Goal: Book appointment/travel/reservation

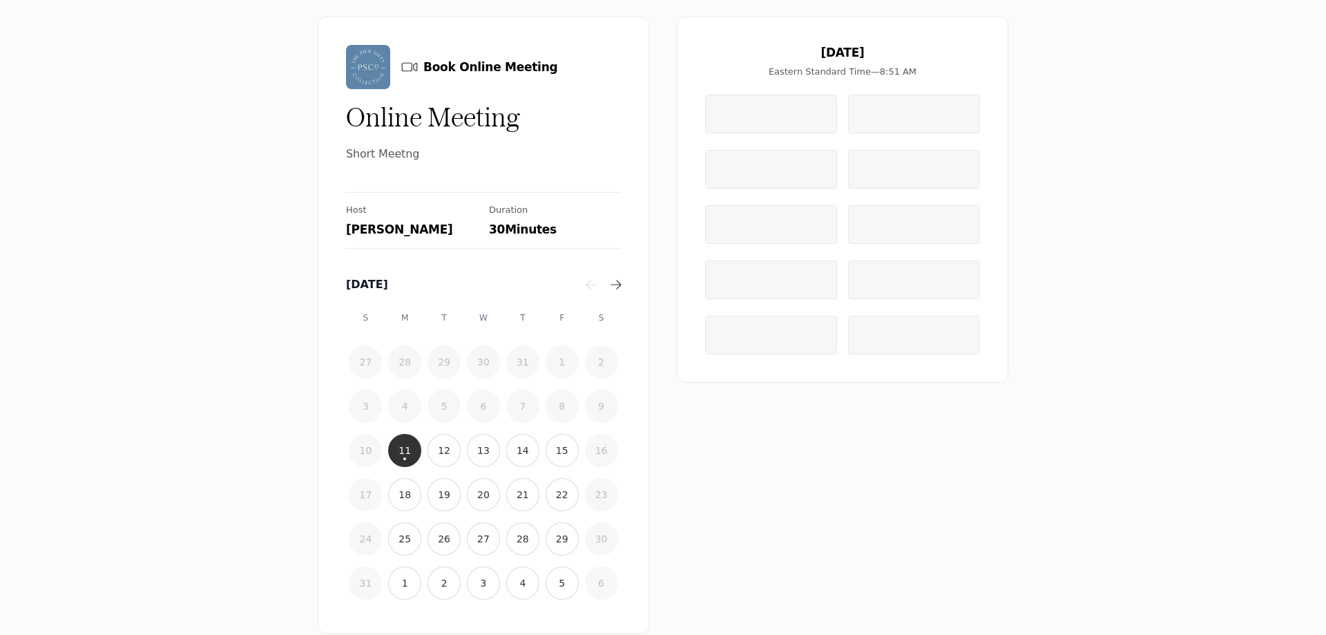
scroll to position [87, 0]
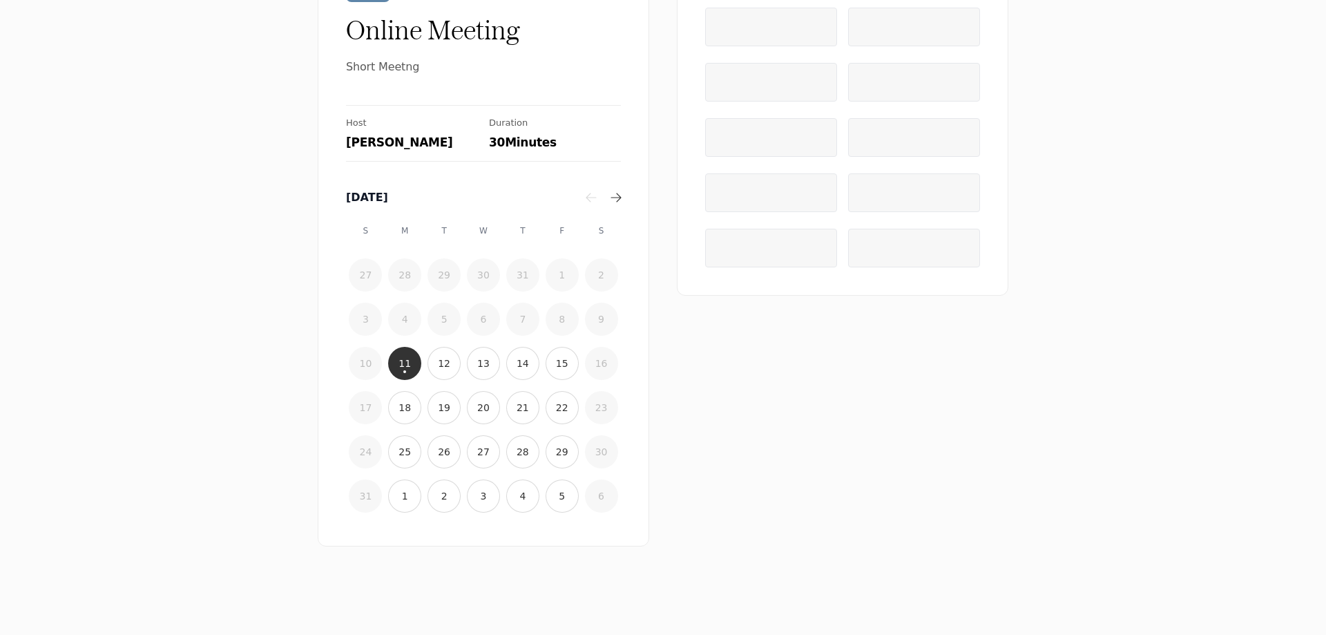
click at [392, 370] on button "11" at bounding box center [404, 363] width 33 height 33
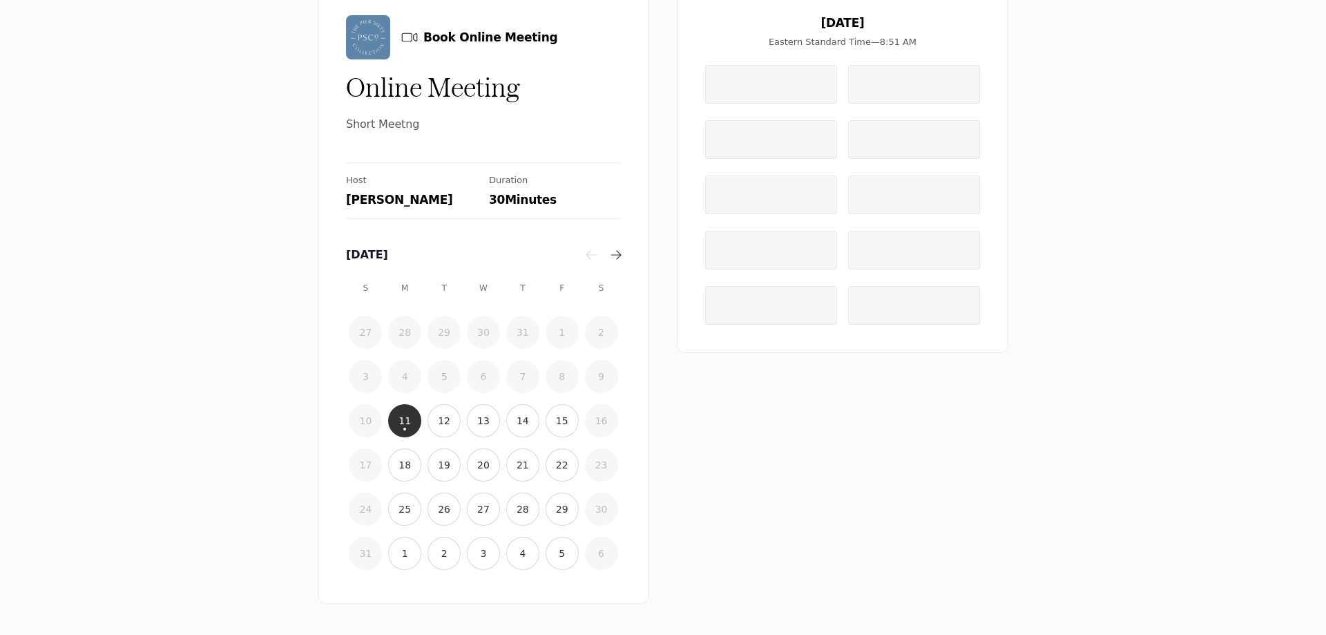
scroll to position [0, 0]
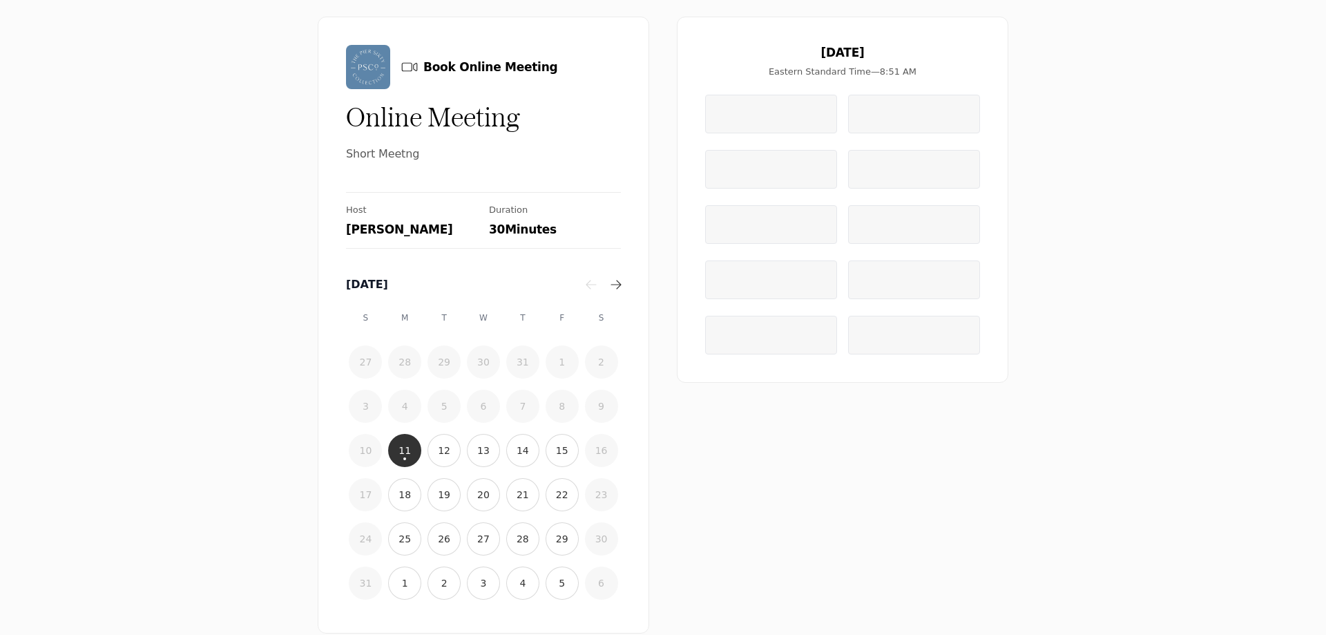
click at [398, 450] on time "11" at bounding box center [404, 450] width 12 height 14
click at [438, 450] on time "12" at bounding box center [444, 450] width 12 height 14
click at [472, 447] on button "13" at bounding box center [483, 450] width 33 height 33
click at [546, 452] on button "15" at bounding box center [562, 450] width 33 height 33
click at [409, 495] on button "18" at bounding box center [404, 494] width 33 height 33
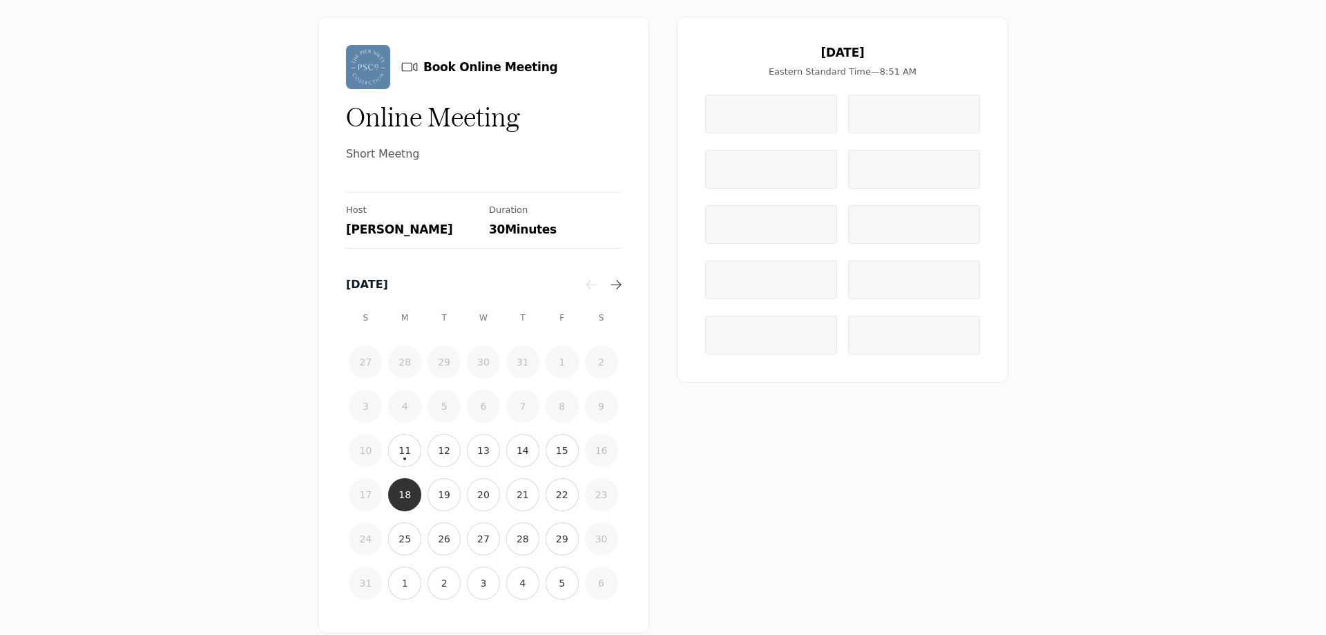
click at [438, 492] on time "19" at bounding box center [444, 495] width 12 height 14
click at [482, 492] on time "20" at bounding box center [483, 495] width 12 height 14
click at [517, 495] on time "21" at bounding box center [523, 495] width 12 height 14
click at [546, 492] on button "22" at bounding box center [562, 494] width 33 height 33
click at [403, 537] on time "25" at bounding box center [404, 539] width 12 height 14
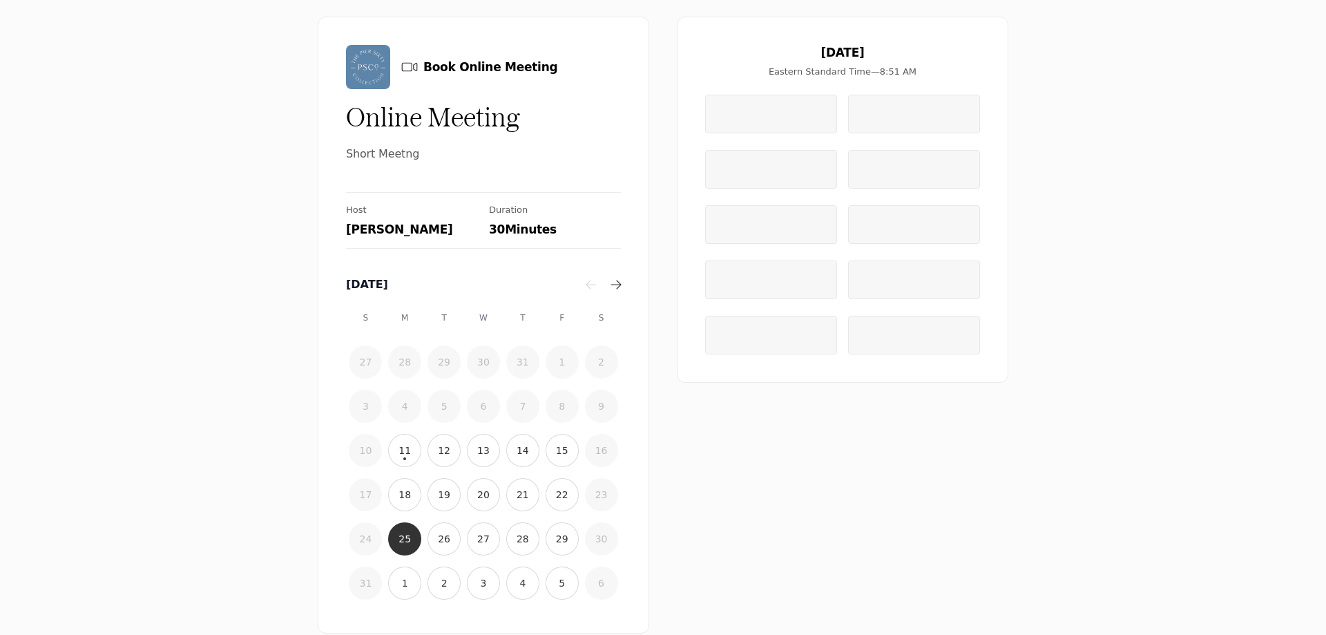
click at [441, 534] on time "26" at bounding box center [444, 539] width 12 height 14
drag, startPoint x: 478, startPoint y: 549, endPoint x: 487, endPoint y: 547, distance: 9.2
click at [479, 549] on button "27" at bounding box center [483, 538] width 33 height 33
click at [523, 536] on button "28" at bounding box center [522, 538] width 33 height 33
click at [406, 586] on button "1" at bounding box center [404, 582] width 33 height 33
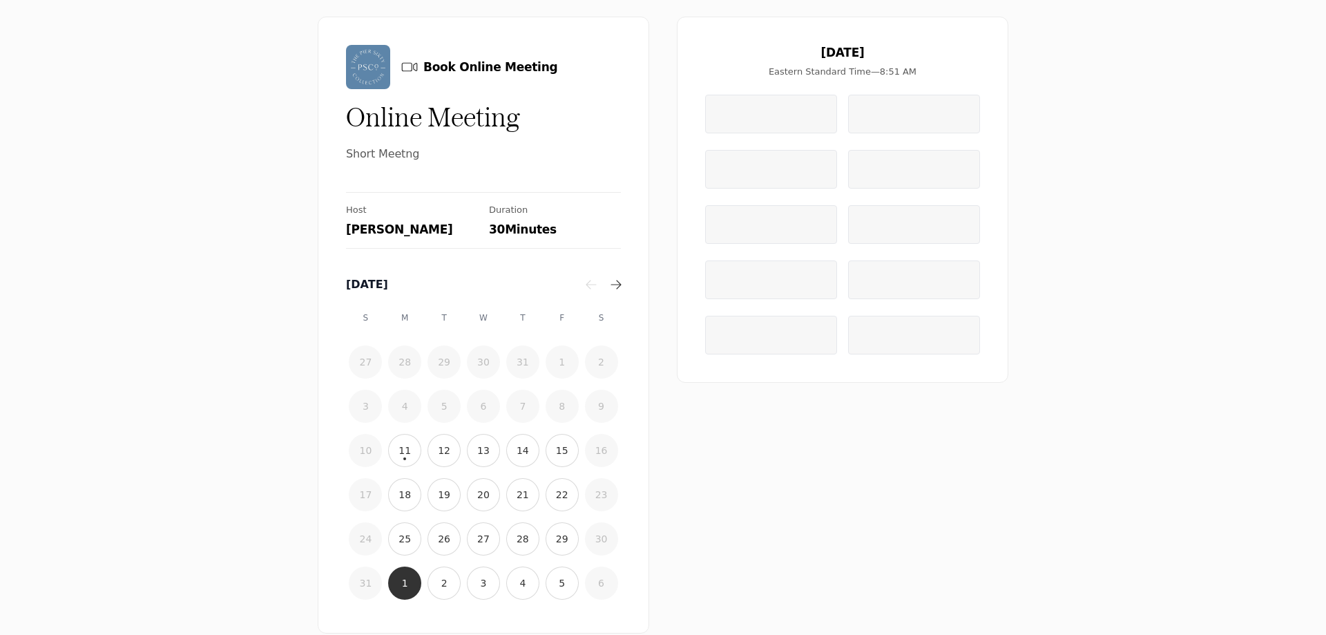
click at [441, 579] on time "2" at bounding box center [444, 583] width 6 height 14
click at [470, 577] on button "3" at bounding box center [483, 582] width 33 height 33
click at [764, 123] on div at bounding box center [771, 114] width 132 height 39
